Goal: Task Accomplishment & Management: Complete application form

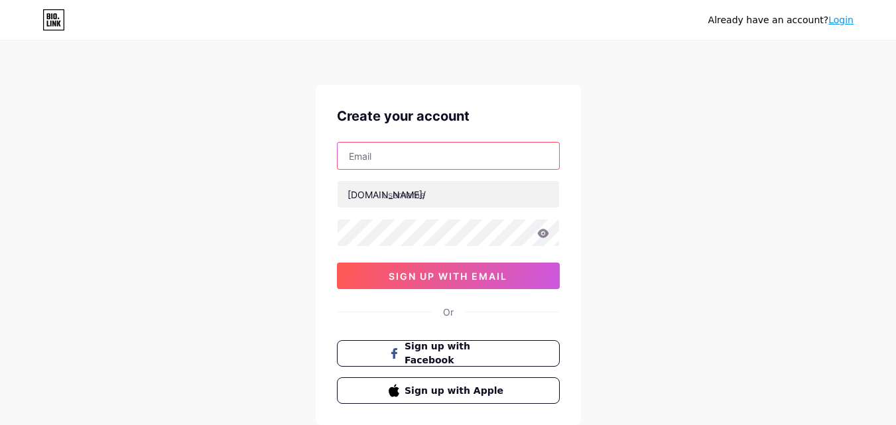
click at [421, 165] on input "text" at bounding box center [449, 156] width 222 height 27
click at [397, 147] on input "text" at bounding box center [449, 156] width 222 height 27
paste input "[EMAIL_ADDRESS][DOMAIN_NAME]"
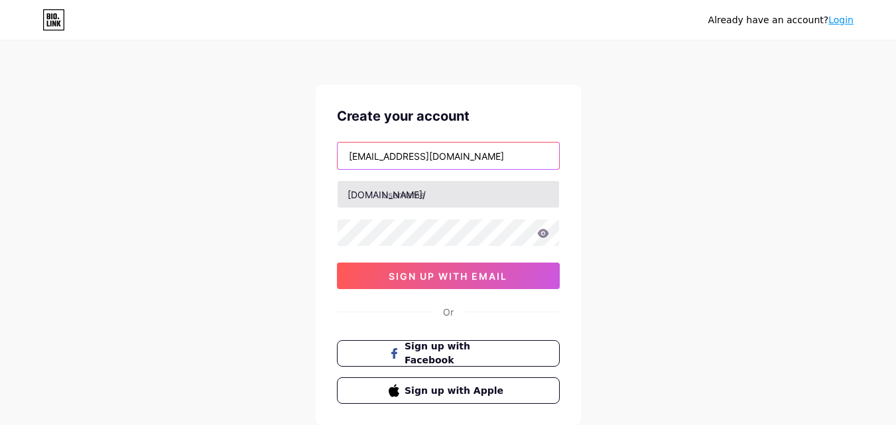
type input "[EMAIL_ADDRESS][DOMAIN_NAME]"
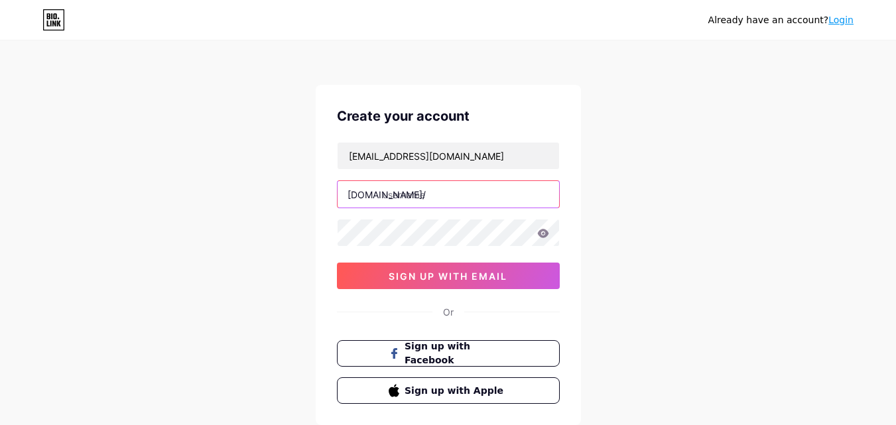
click at [400, 199] on input "text" at bounding box center [449, 194] width 222 height 27
type input "b"
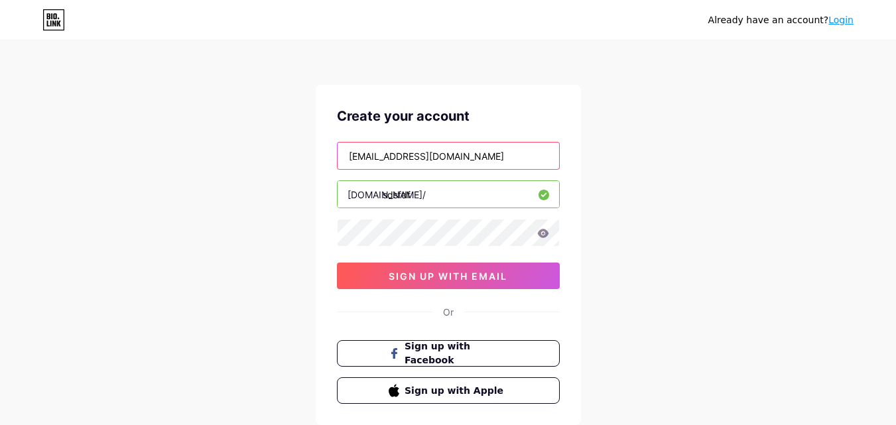
drag, startPoint x: 384, startPoint y: 152, endPoint x: 279, endPoint y: 157, distance: 105.6
click at [279, 157] on div "Already have an account? Login Create your account [EMAIL_ADDRESS][DOMAIN_NAME]…" at bounding box center [448, 254] width 896 height 508
drag, startPoint x: 433, startPoint y: 198, endPoint x: 364, endPoint y: 196, distance: 69.1
click at [364, 196] on div "[DOMAIN_NAME]/ sdsfdf" at bounding box center [448, 194] width 223 height 28
paste input "vetawoy"
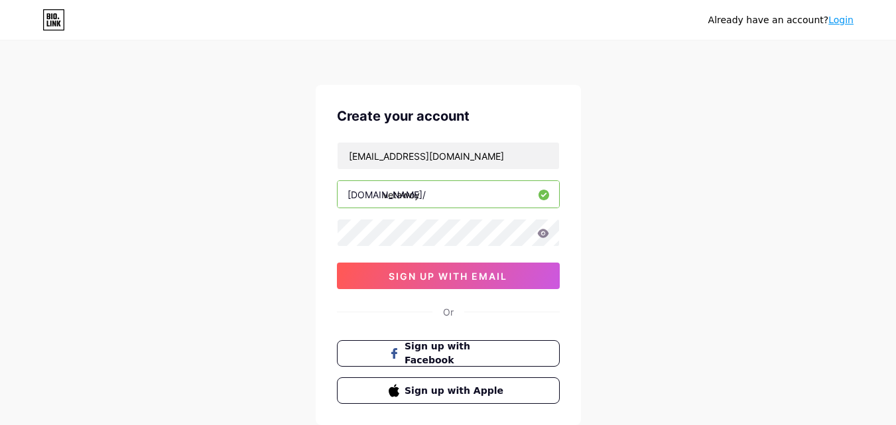
type input "vetawoy"
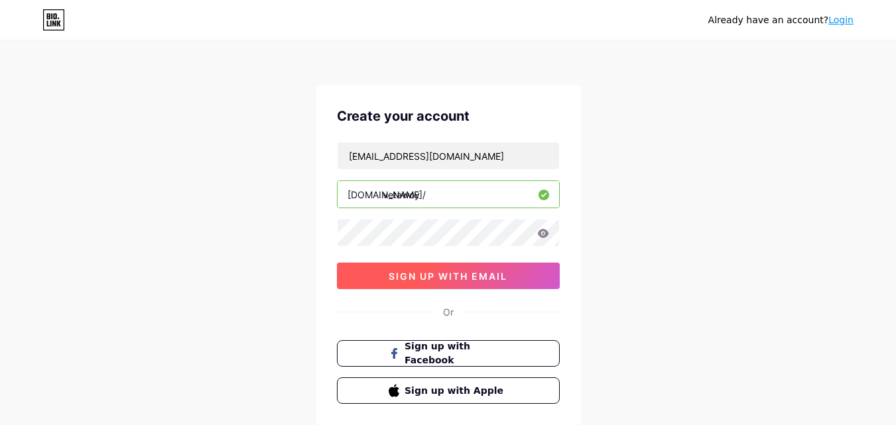
click at [503, 282] on button "sign up with email" at bounding box center [448, 276] width 223 height 27
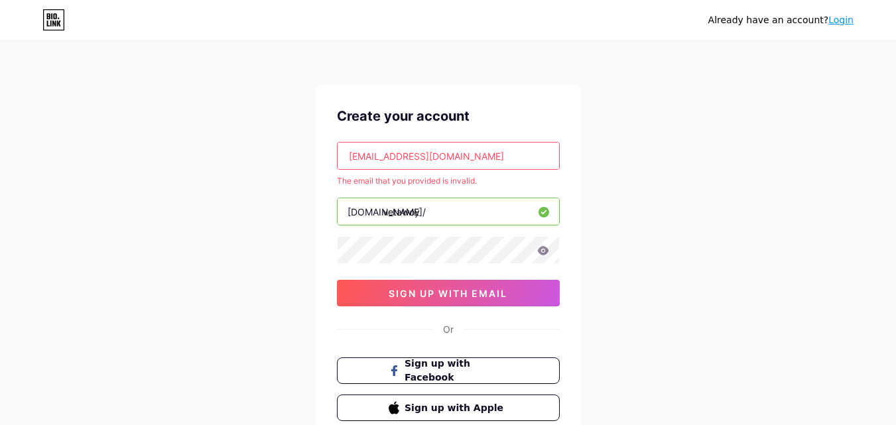
click at [457, 161] on input "[EMAIL_ADDRESS][DOMAIN_NAME]" at bounding box center [449, 156] width 222 height 27
click at [458, 161] on input "[EMAIL_ADDRESS][DOMAIN_NAME]" at bounding box center [449, 156] width 222 height 27
paste input "tylazy@denipl"
type input "[EMAIL_ADDRESS][DOMAIN_NAME]"
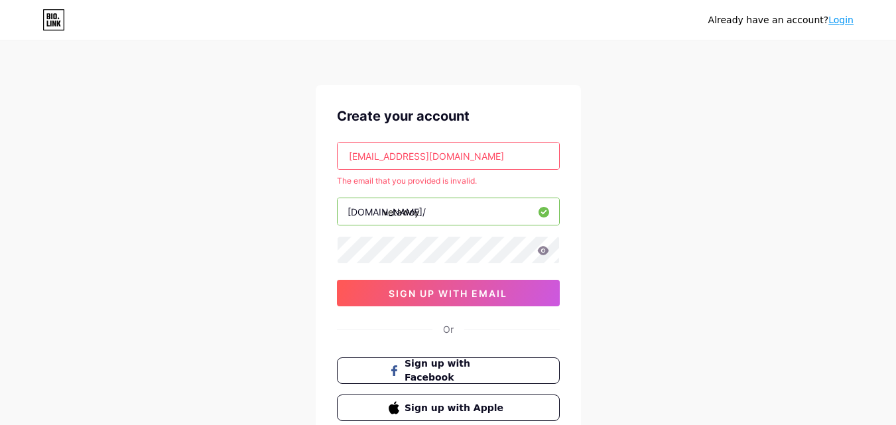
click at [661, 176] on div "Already have an account? Login Create your account [EMAIL_ADDRESS][DOMAIN_NAME]…" at bounding box center [448, 262] width 896 height 525
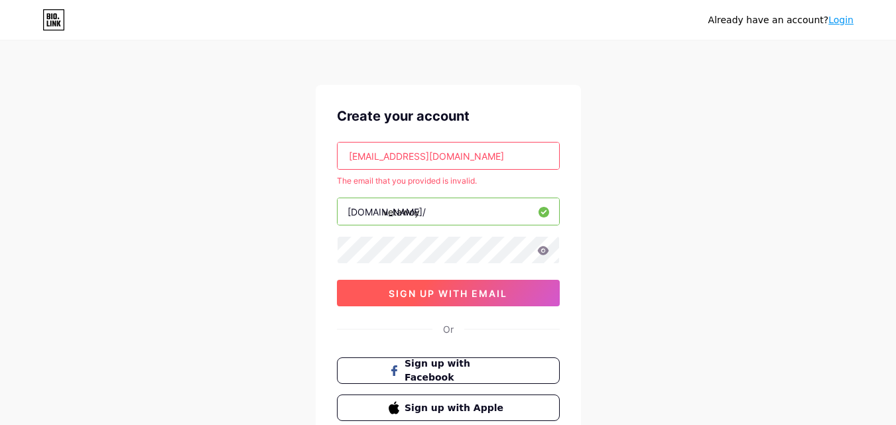
click at [488, 301] on button "sign up with email" at bounding box center [448, 293] width 223 height 27
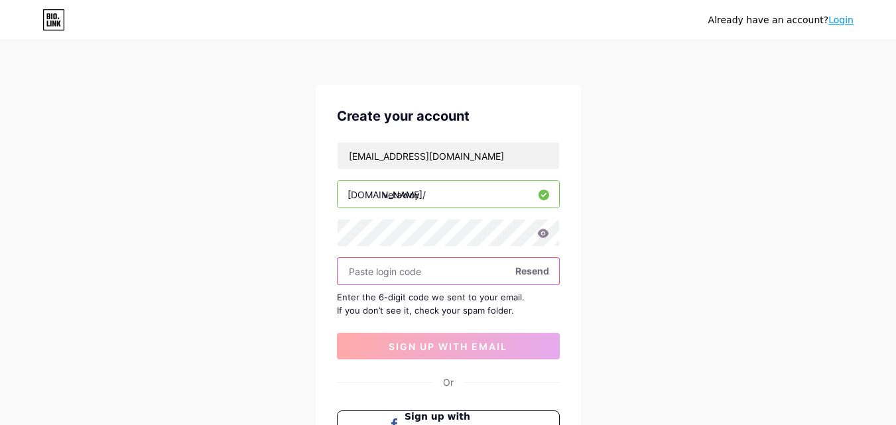
paste input "377891"
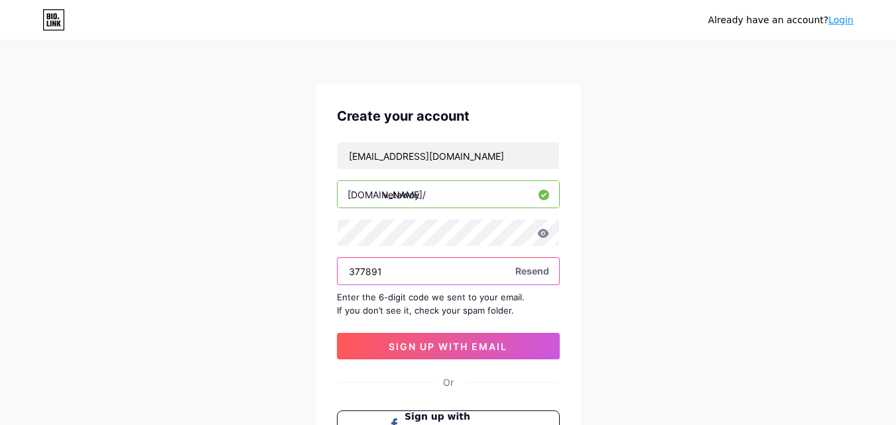
type input "377891"
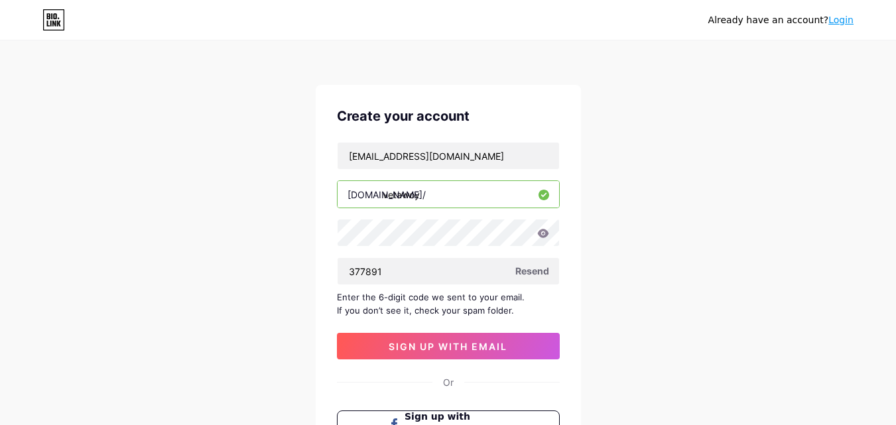
click at [448, 364] on div "Create your account [EMAIL_ADDRESS][DOMAIN_NAME] [DOMAIN_NAME]/ vetawoy 377891 …" at bounding box center [448, 290] width 265 height 411
click at [449, 355] on button "sign up with email" at bounding box center [448, 346] width 223 height 27
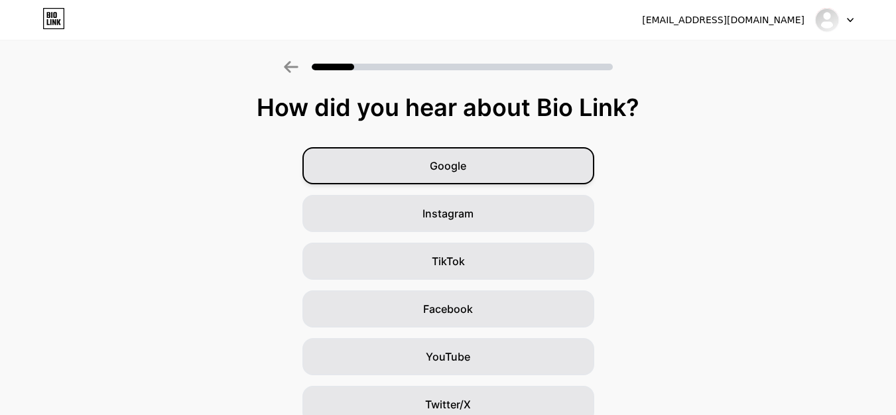
click at [455, 177] on div "Google" at bounding box center [449, 165] width 292 height 37
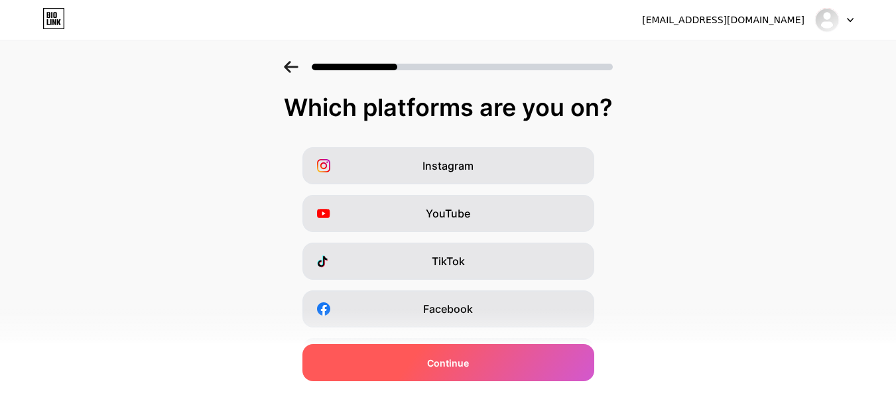
click at [468, 358] on span "Continue" at bounding box center [448, 363] width 42 height 14
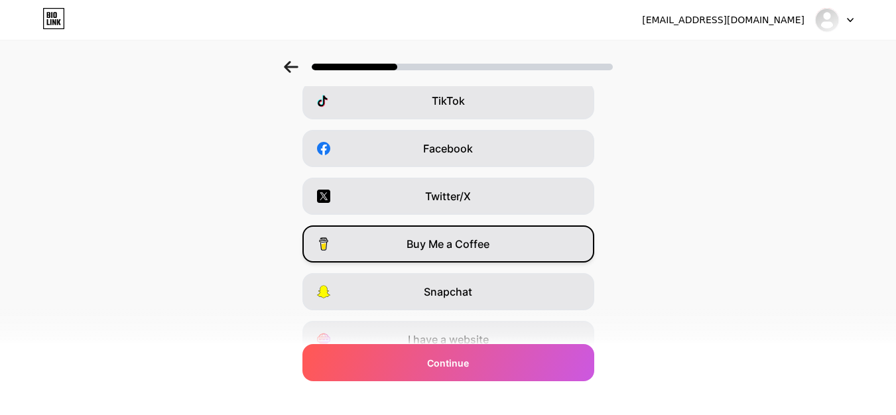
scroll to position [223, 0]
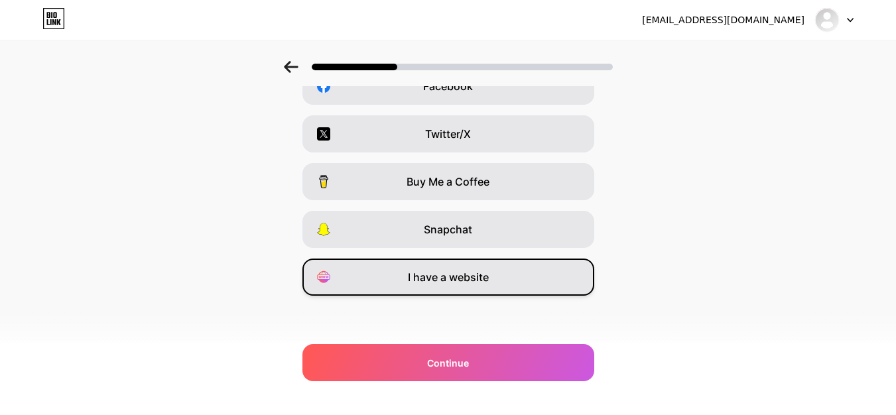
click at [486, 280] on span "I have a website" at bounding box center [448, 277] width 81 height 16
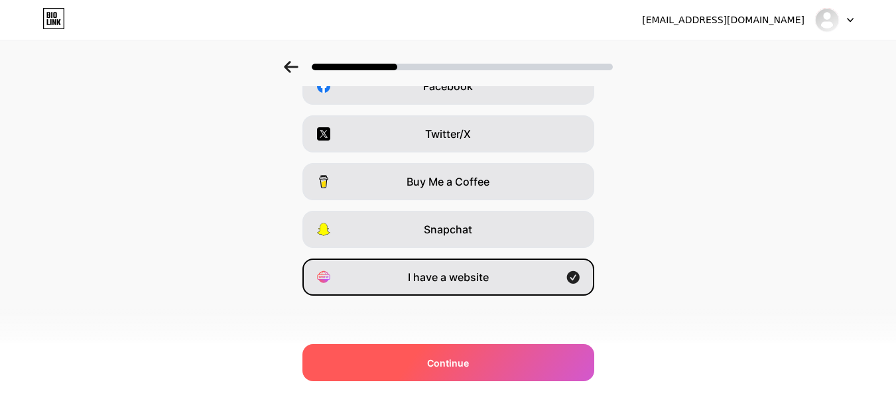
click at [477, 360] on div "Continue" at bounding box center [449, 362] width 292 height 37
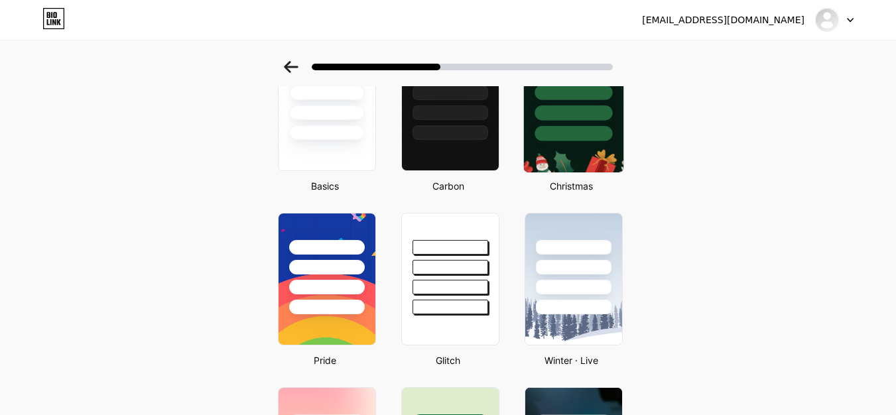
scroll to position [0, 0]
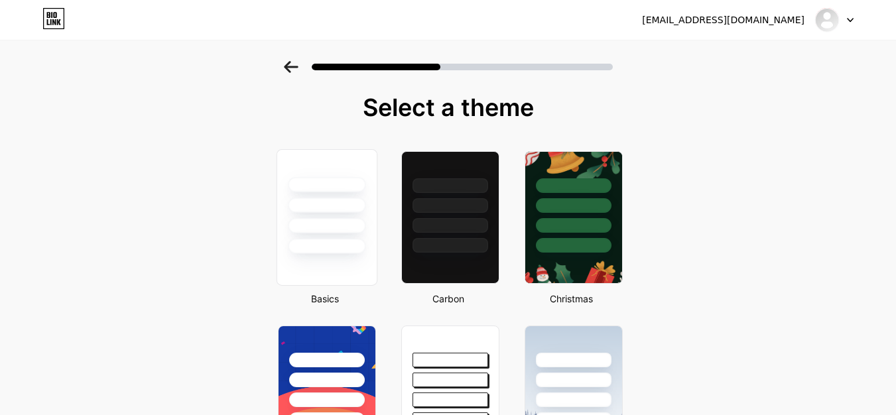
click at [345, 194] on div at bounding box center [327, 202] width 100 height 104
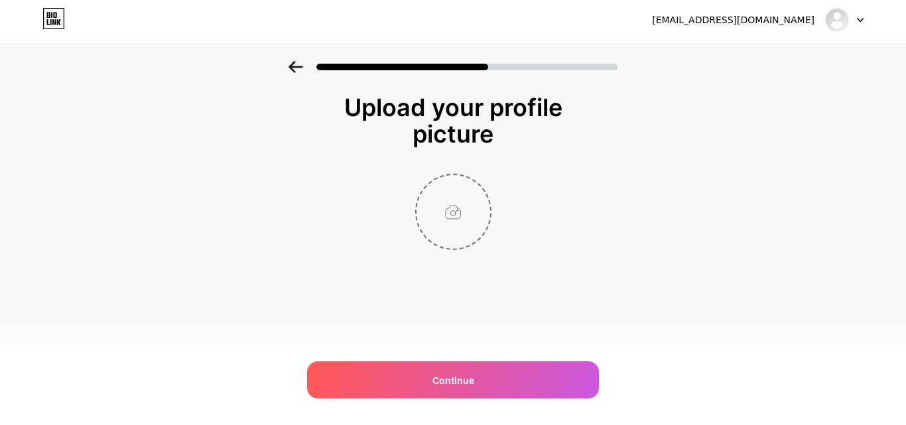
click at [471, 194] on input "file" at bounding box center [454, 212] width 74 height 74
type input "C:\fakepath\USonline.jpg"
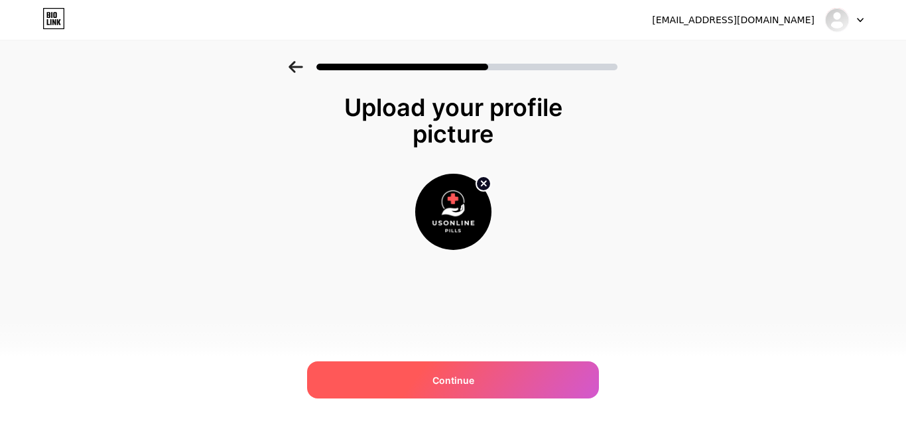
click at [519, 364] on div "Continue" at bounding box center [453, 380] width 292 height 37
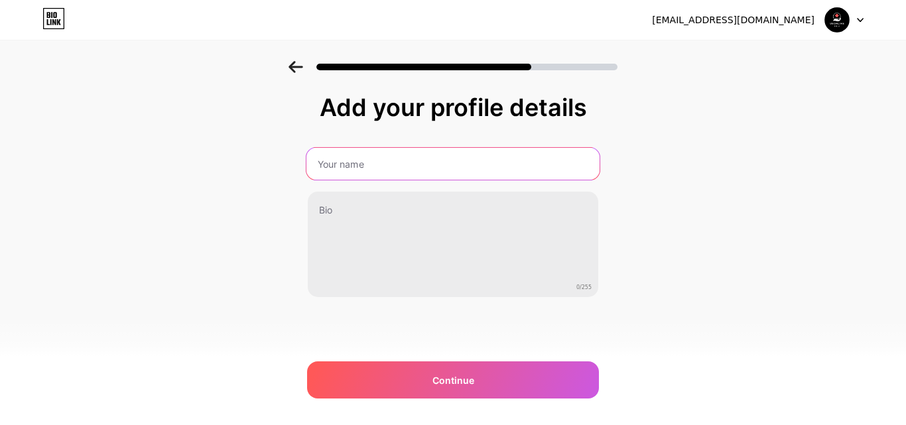
click at [400, 150] on input "text" at bounding box center [453, 164] width 293 height 32
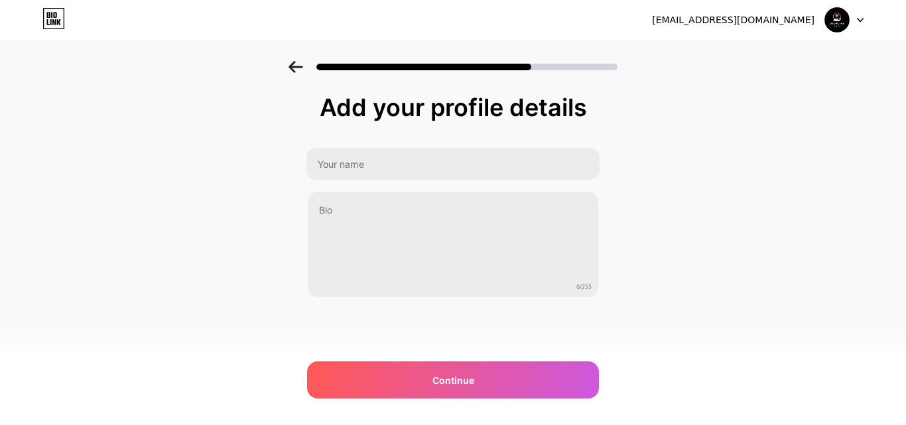
drag, startPoint x: 698, startPoint y: 147, endPoint x: 679, endPoint y: 147, distance: 19.2
click at [698, 147] on div "Add your profile details 0/255 Continue Error" at bounding box center [453, 212] width 906 height 303
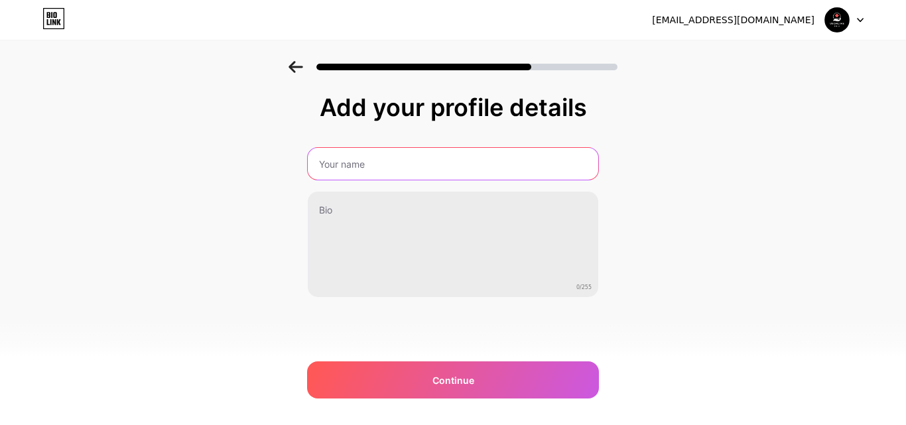
click at [421, 167] on input "text" at bounding box center [453, 164] width 291 height 32
type input "Buy [MEDICAL_DATA] Online"
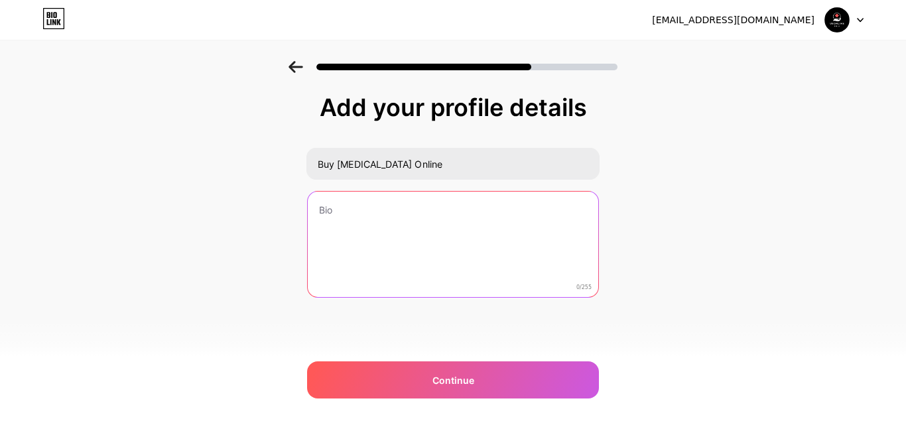
click at [340, 230] on textarea at bounding box center [453, 245] width 291 height 107
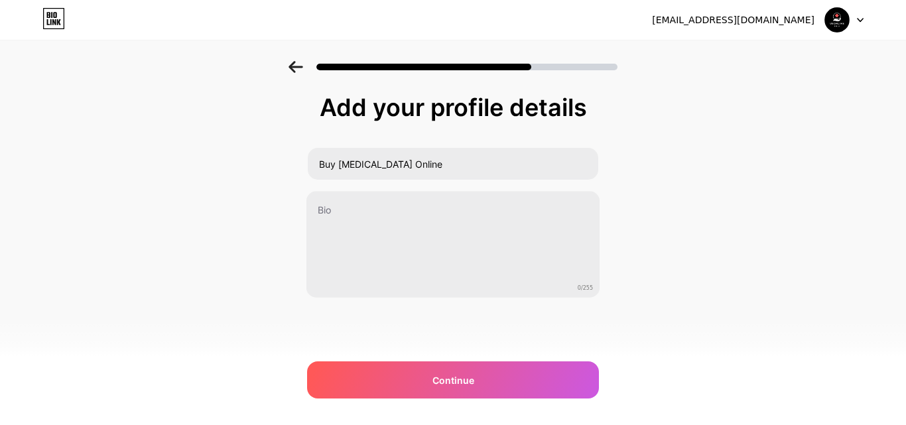
click at [441, 352] on div "Add your profile details Buy [MEDICAL_DATA] Online 0/255 Continue Error" at bounding box center [453, 229] width 292 height 270
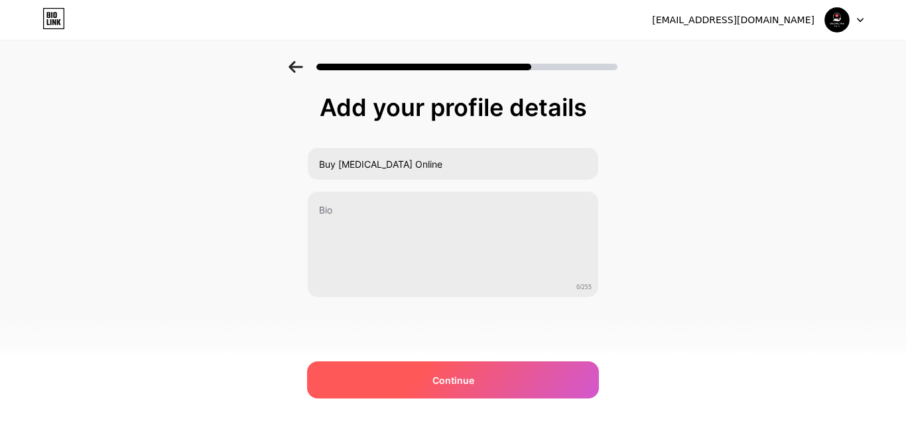
click at [439, 377] on span "Continue" at bounding box center [454, 381] width 42 height 14
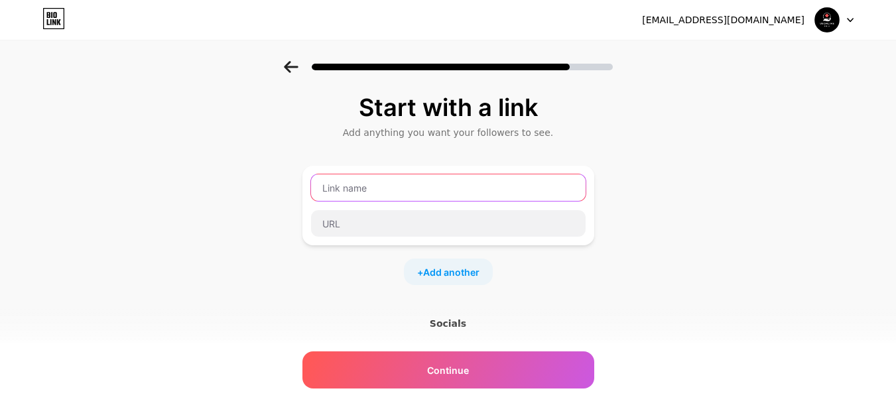
click at [419, 195] on input "text" at bounding box center [448, 187] width 275 height 27
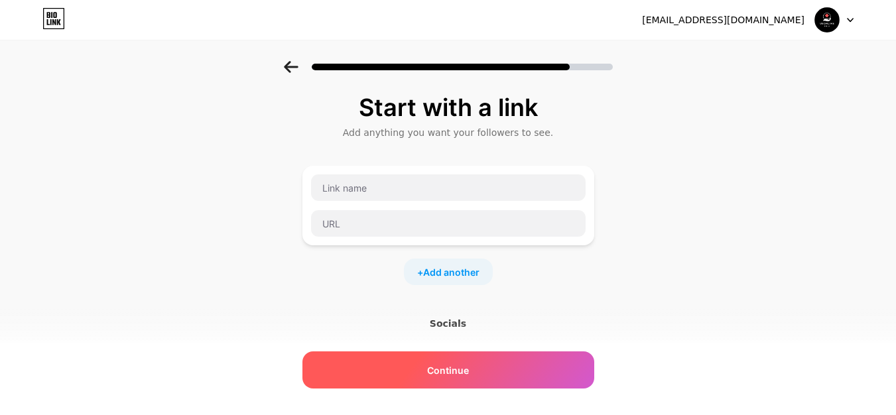
click at [474, 376] on div "Continue" at bounding box center [449, 370] width 292 height 37
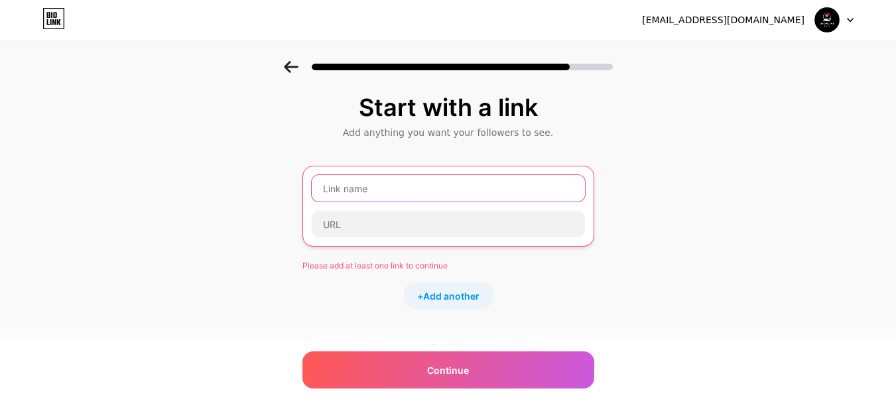
click at [361, 181] on input "text" at bounding box center [448, 188] width 273 height 27
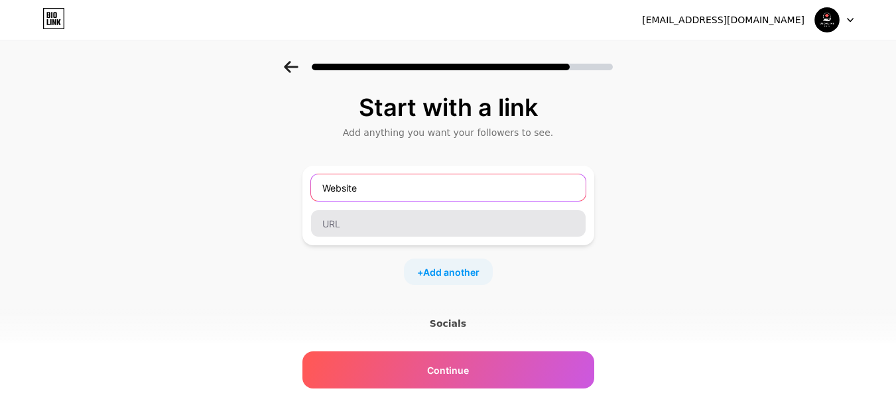
type input "Website"
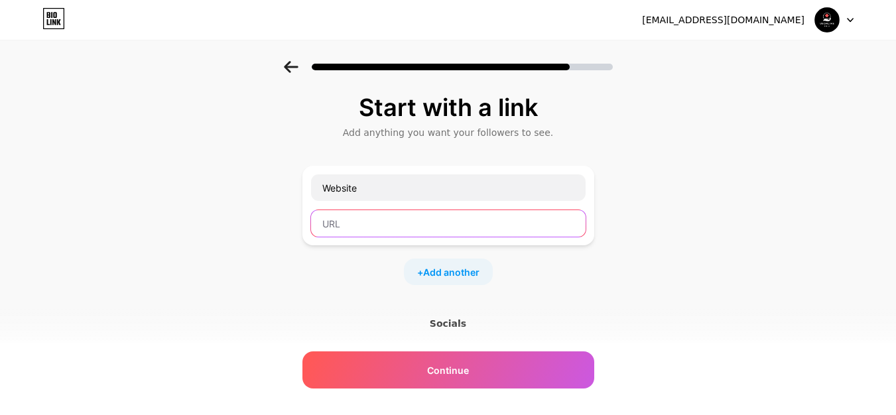
click at [415, 212] on input "text" at bounding box center [448, 223] width 275 height 27
paste input "[URL][DOMAIN_NAME]"
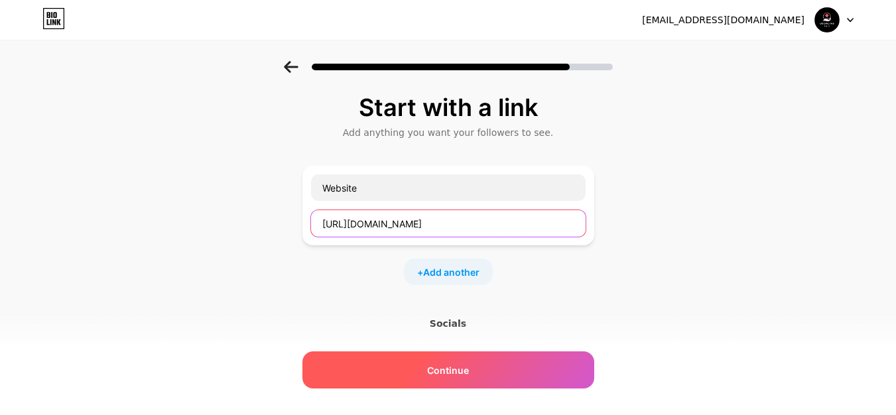
type input "[URL][DOMAIN_NAME]"
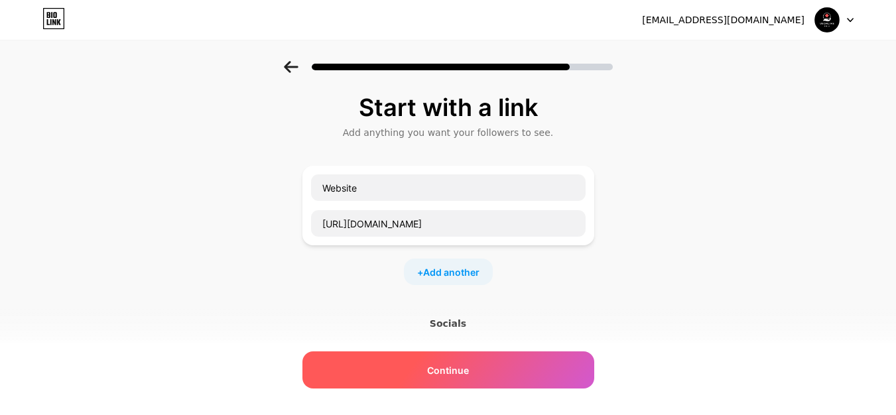
click at [458, 366] on span "Continue" at bounding box center [448, 371] width 42 height 14
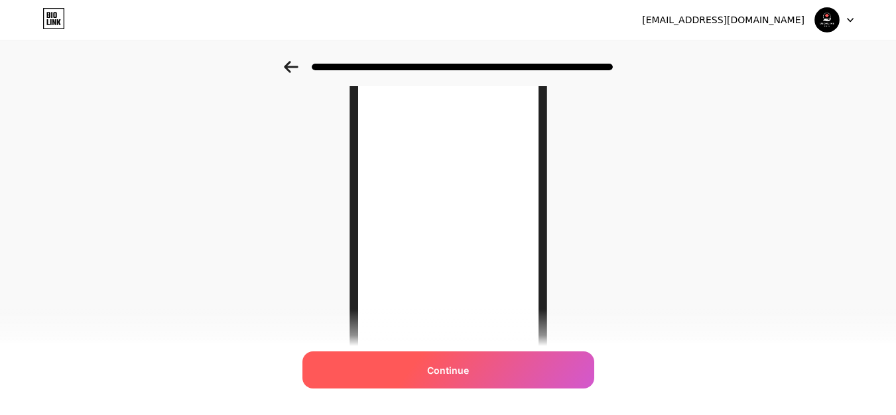
scroll to position [119, 0]
click at [498, 385] on div "Continue" at bounding box center [449, 370] width 292 height 37
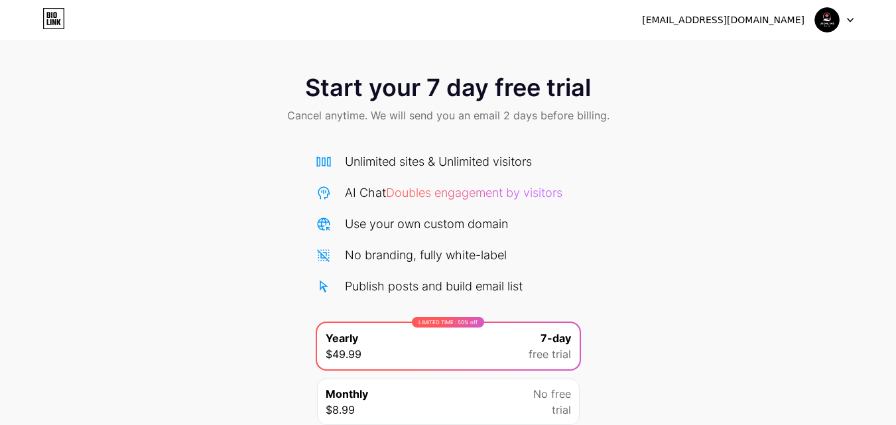
click at [820, 23] on img at bounding box center [827, 19] width 25 height 25
click at [673, 169] on div "Start your 7 day free trial Cancel anytime. We will send you an email 2 days be…" at bounding box center [448, 271] width 896 height 420
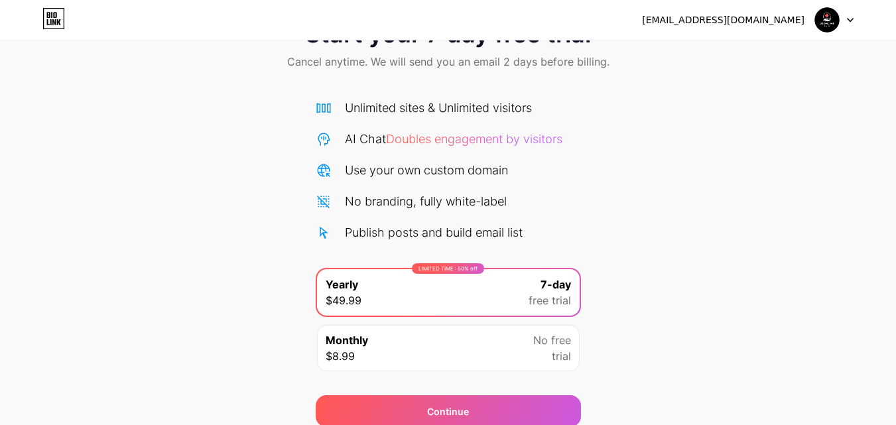
scroll to position [109, 0]
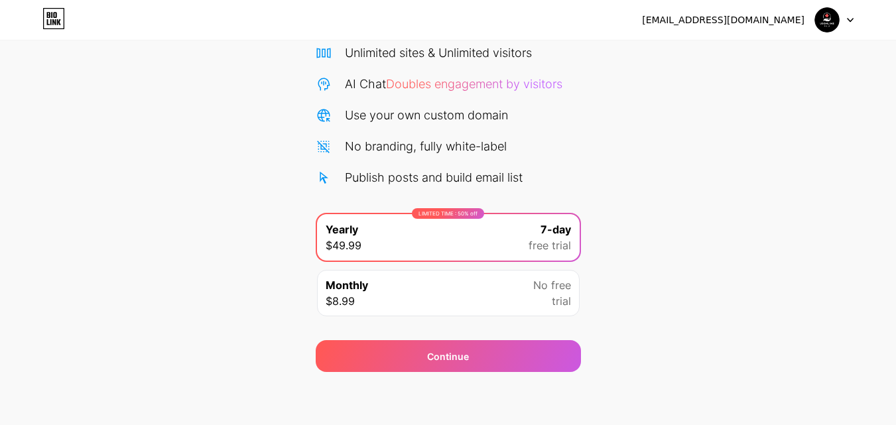
click at [543, 290] on span "No free" at bounding box center [552, 285] width 38 height 16
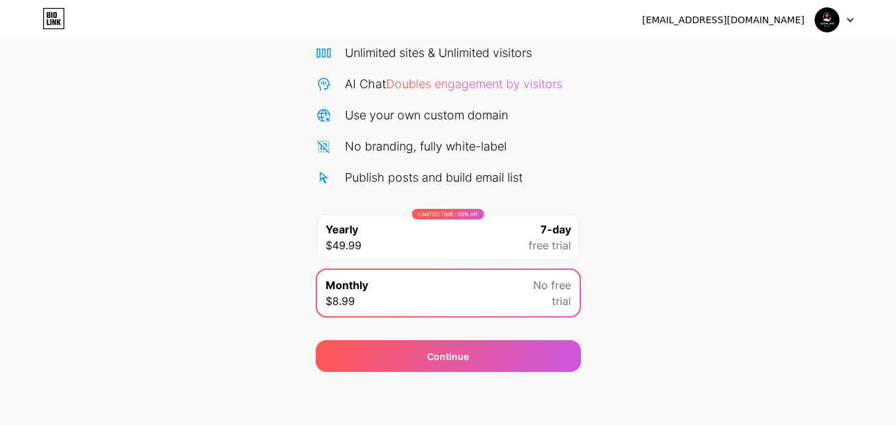
scroll to position [0, 0]
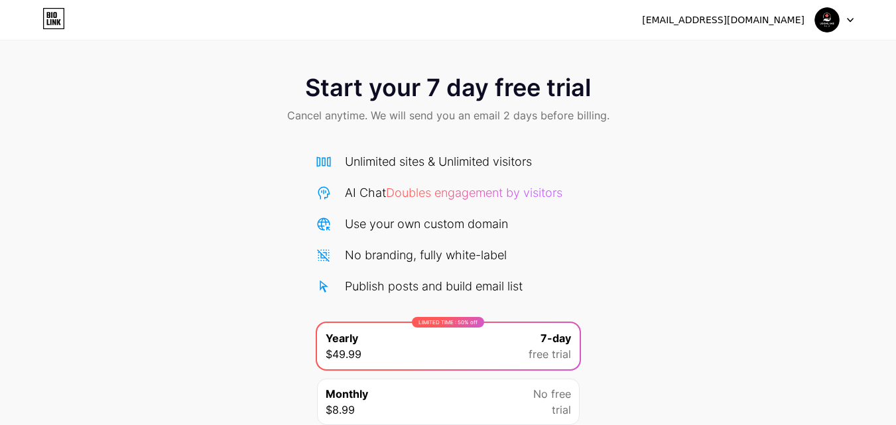
click at [855, 14] on div "[EMAIL_ADDRESS][DOMAIN_NAME] Logout" at bounding box center [448, 20] width 896 height 24
click at [842, 20] on div at bounding box center [834, 20] width 38 height 24
click at [842, 21] on div at bounding box center [834, 20] width 38 height 24
click at [773, 13] on div "[EMAIL_ADDRESS][DOMAIN_NAME]" at bounding box center [723, 20] width 163 height 14
click at [774, 19] on div "[EMAIL_ADDRESS][DOMAIN_NAME]" at bounding box center [723, 20] width 163 height 14
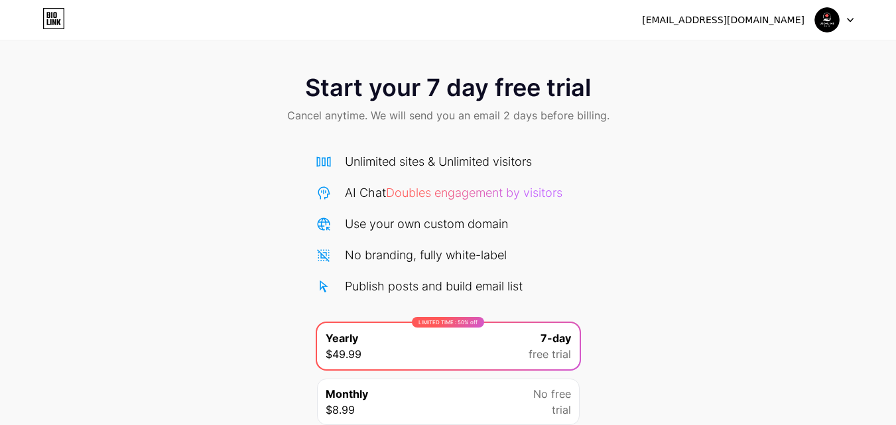
click at [849, 19] on icon at bounding box center [850, 20] width 7 height 5
click at [783, 172] on div "Start your 7 day free trial Cancel anytime. We will send you an email 2 days be…" at bounding box center [448, 271] width 896 height 420
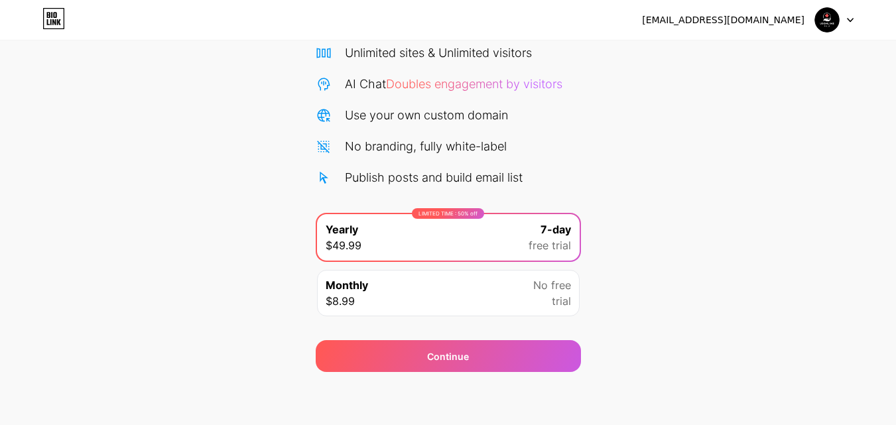
click at [44, 9] on icon at bounding box center [54, 19] width 21 height 21
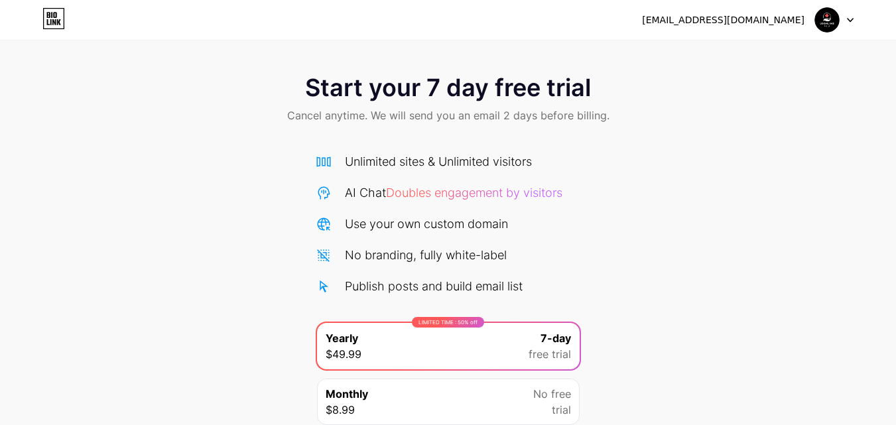
click at [54, 17] on icon at bounding box center [54, 15] width 3 height 6
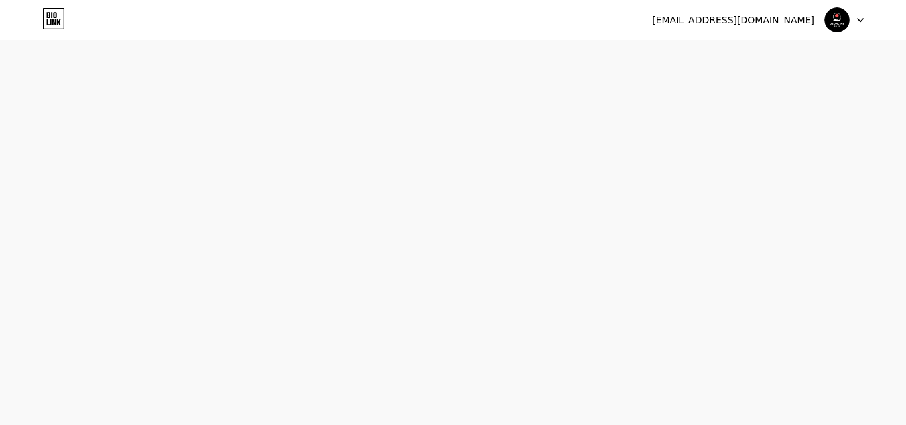
click at [54, 17] on icon at bounding box center [54, 15] width 3 height 6
